Goal: Information Seeking & Learning: Learn about a topic

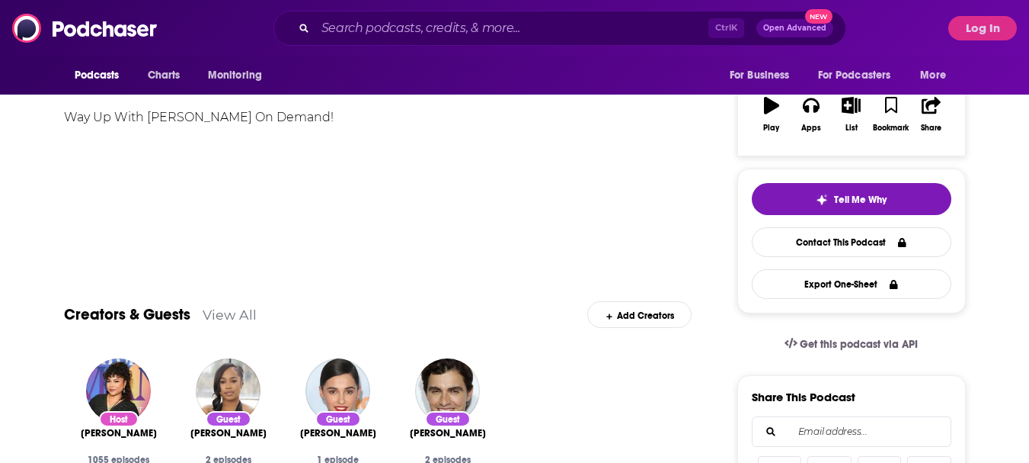
scroll to position [305, 0]
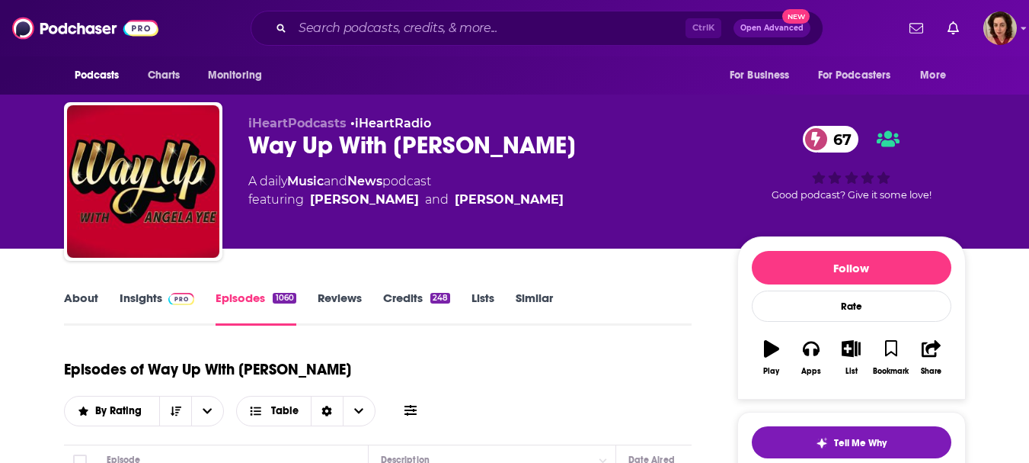
click at [187, 295] on img at bounding box center [181, 299] width 27 height 12
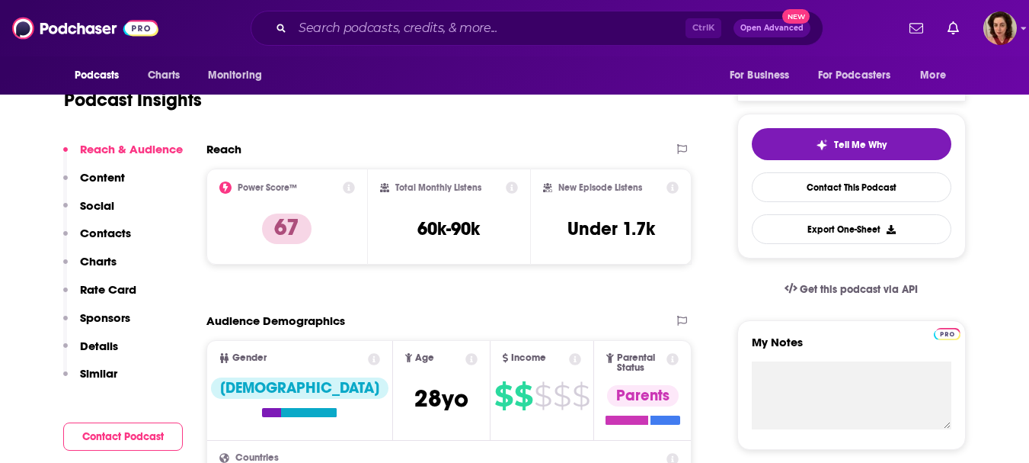
scroll to position [305, 0]
